Goal: Navigation & Orientation: Find specific page/section

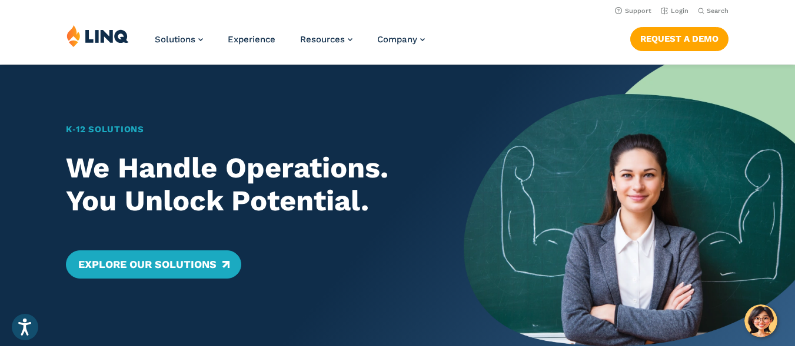
scroll to position [276, 0]
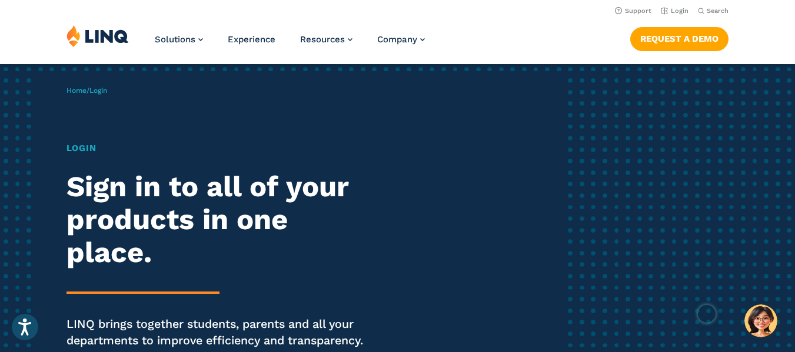
scroll to position [19, 0]
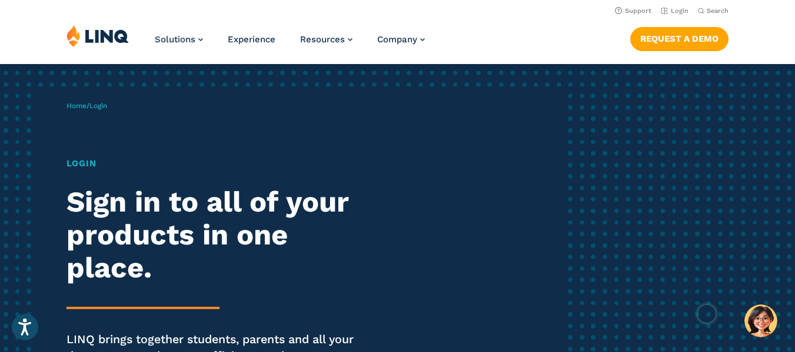
click at [84, 158] on h1 "Login" at bounding box center [219, 164] width 306 height 14
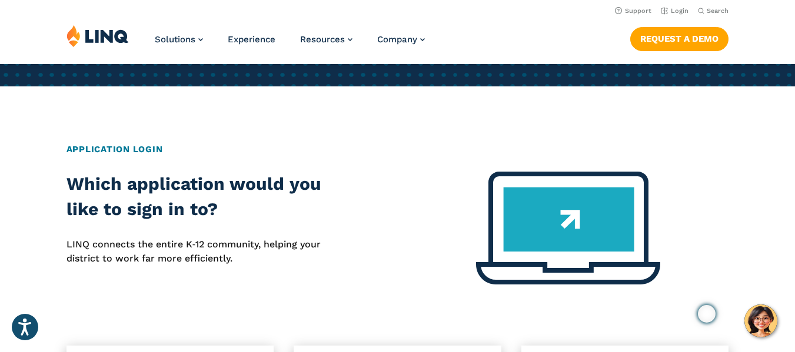
scroll to position [379, 0]
